Goal: Task Accomplishment & Management: Manage account settings

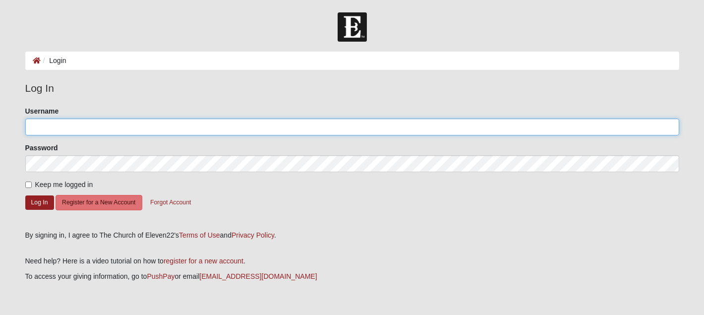
type input "[EMAIL_ADDRESS][DOMAIN_NAME]"
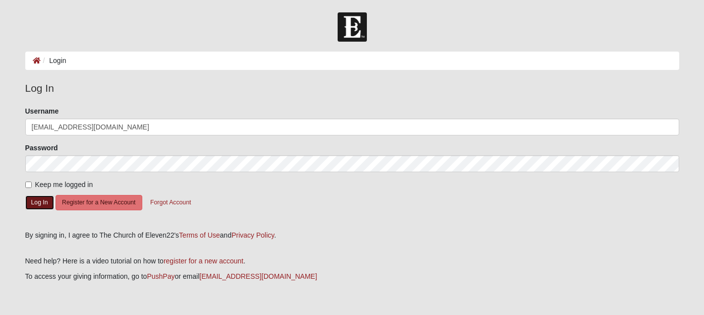
click at [36, 203] on button "Log In" at bounding box center [39, 202] width 29 height 14
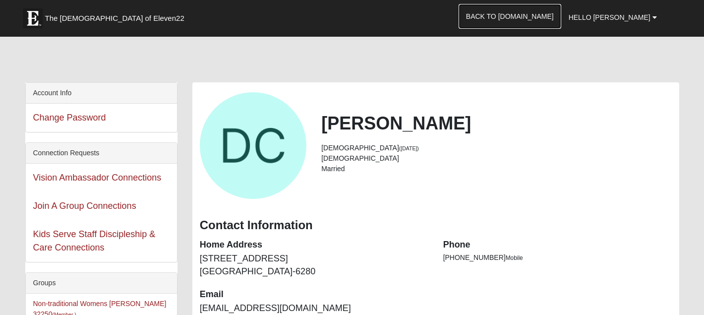
click at [534, 13] on link "Back to COE22.com" at bounding box center [510, 16] width 103 height 25
